Goal: Task Accomplishment & Management: Use online tool/utility

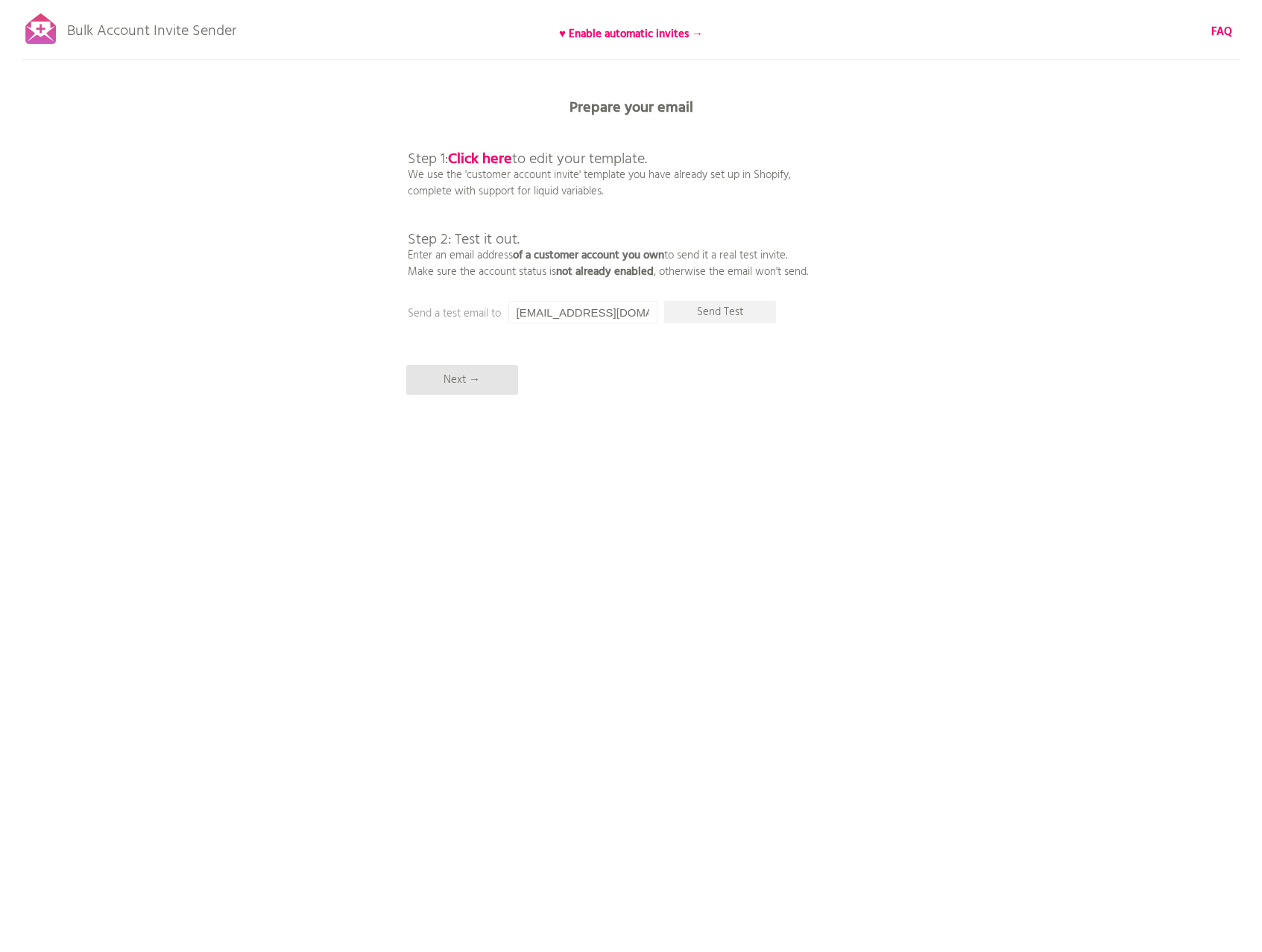
click at [620, 190] on p "Step 1: Click here to edit your template. We use the 'customer account invite' …" at bounding box center [608, 199] width 400 height 161
click at [617, 327] on div "Bulk Account Invite Sender ♥ Enable automatic invites → FAQ Synced all customer…" at bounding box center [631, 261] width 1262 height 522
drag, startPoint x: 425, startPoint y: 181, endPoint x: 604, endPoint y: 188, distance: 179.1
click at [600, 188] on p "Step 1: Click here to edit your template. We use the 'customer account invite' …" at bounding box center [608, 199] width 400 height 161
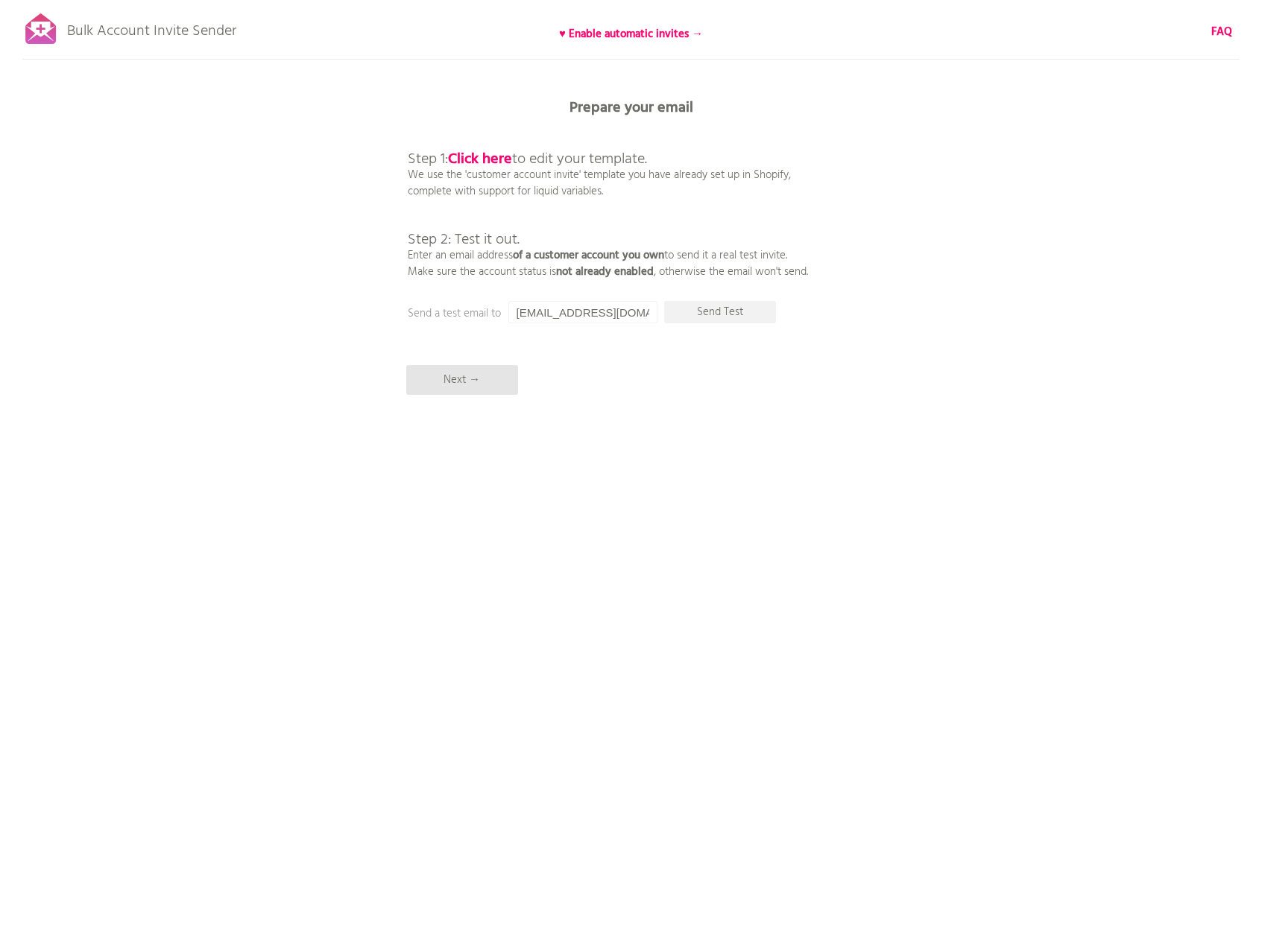
drag, startPoint x: 627, startPoint y: 188, endPoint x: 394, endPoint y: 181, distance: 233.1
click at [394, 181] on div "Bulk Account Invite Sender ♥ Enable automatic invites → FAQ Synced all customer…" at bounding box center [631, 261] width 1262 height 522
drag, startPoint x: 421, startPoint y: 180, endPoint x: 660, endPoint y: 192, distance: 239.3
click at [660, 192] on div "Bulk Account Invite Sender ♥ Enable automatic invites → FAQ Synced all customer…" at bounding box center [631, 261] width 1262 height 522
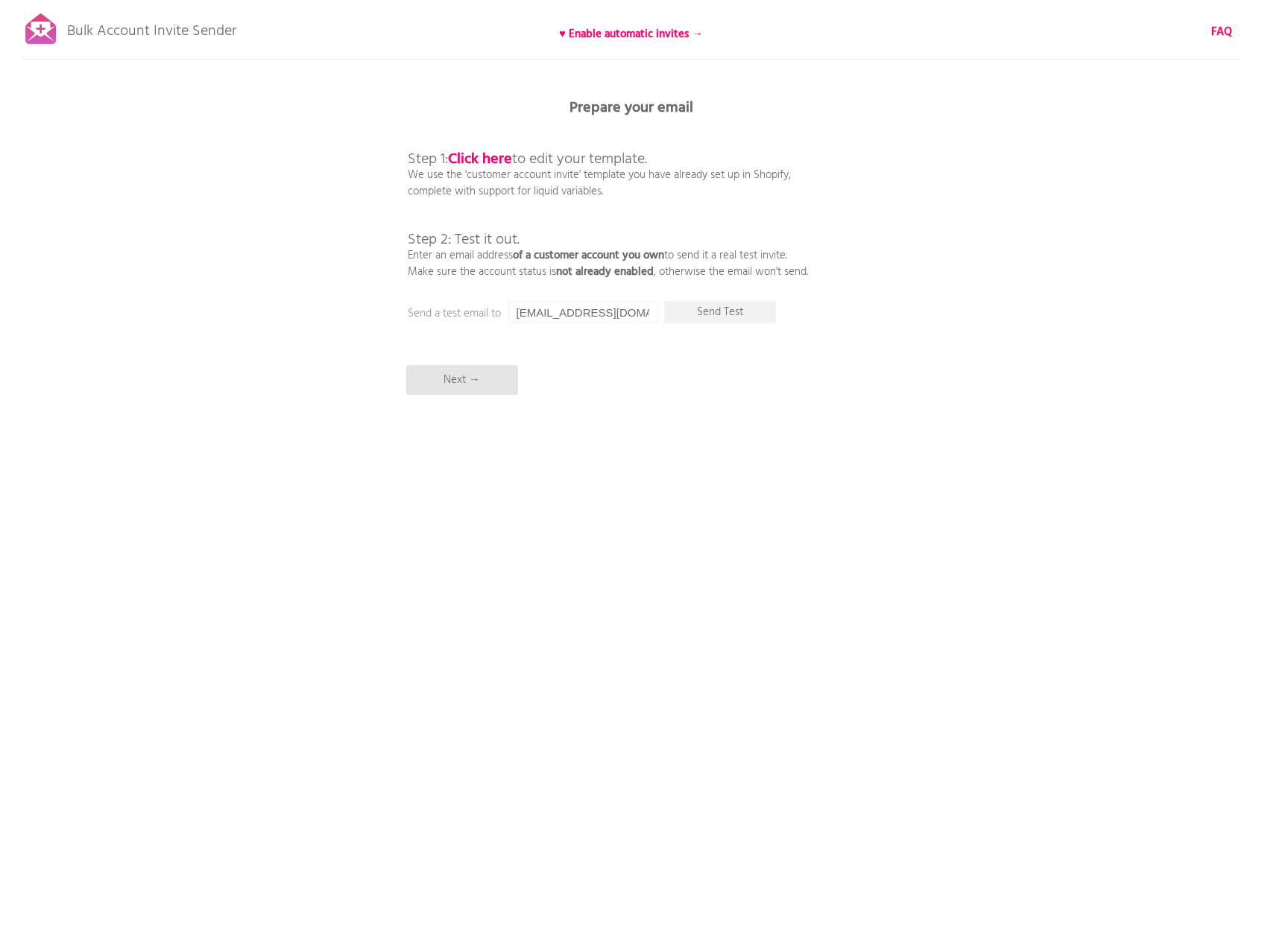
click at [608, 326] on div "Bulk Account Invite Sender ♥ Enable automatic invites → FAQ Synced all customer…" at bounding box center [631, 261] width 1262 height 522
click at [608, 316] on input "[EMAIL_ADDRESS][DOMAIN_NAME]" at bounding box center [583, 312] width 149 height 22
click at [716, 301] on p "Send Test" at bounding box center [720, 312] width 112 height 22
drag, startPoint x: 643, startPoint y: 318, endPoint x: 419, endPoint y: 285, distance: 226.4
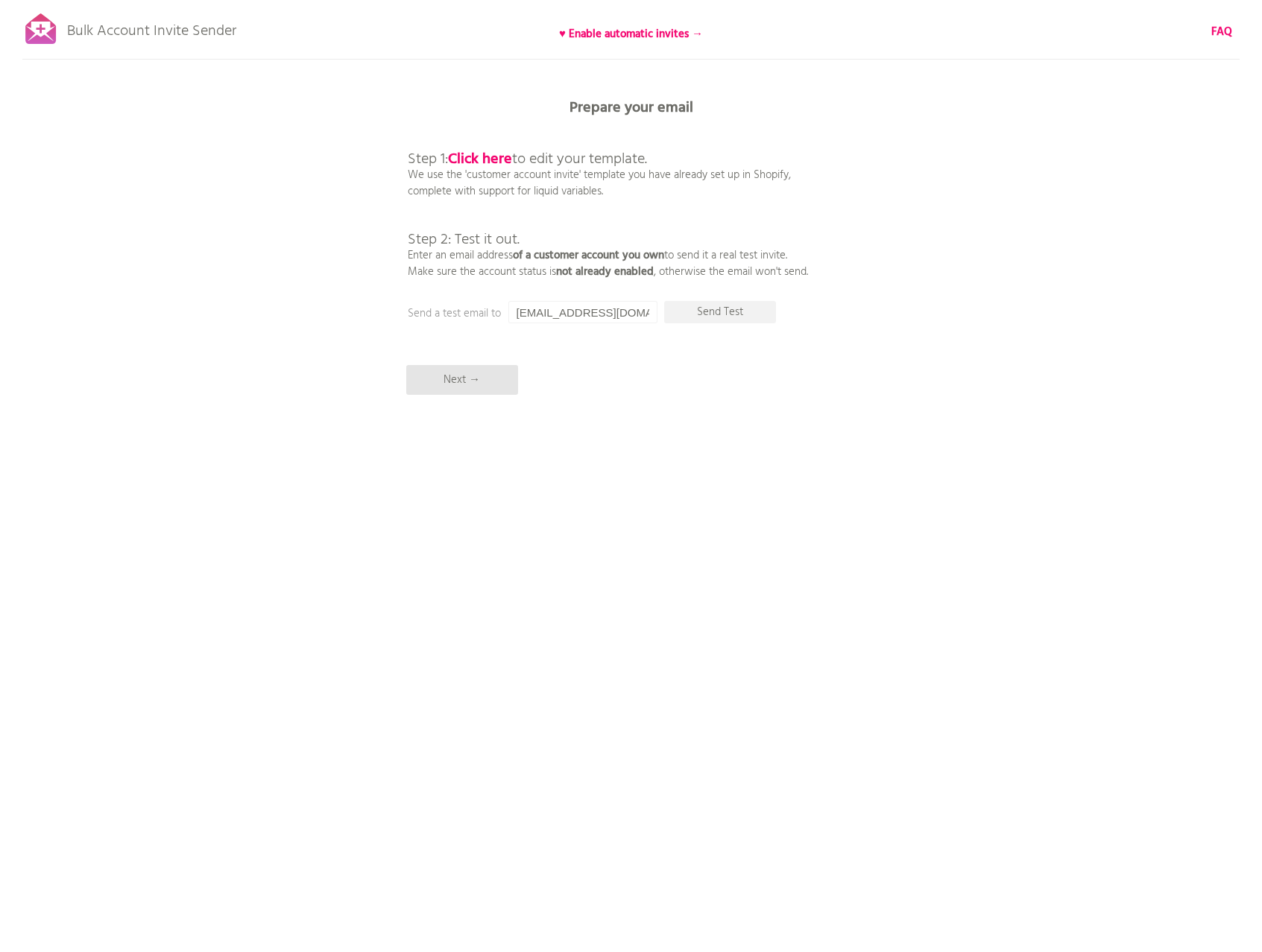
click at [444, 289] on div "Bulk Account Invite Sender ♥ Enable automatic invites → FAQ Synced all customer…" at bounding box center [631, 261] width 1262 height 522
type input "[EMAIL_ADDRESS][DOMAIN_NAME]"
click at [721, 307] on p "Send Test" at bounding box center [720, 312] width 112 height 22
